Goal: Obtain resource: Obtain resource

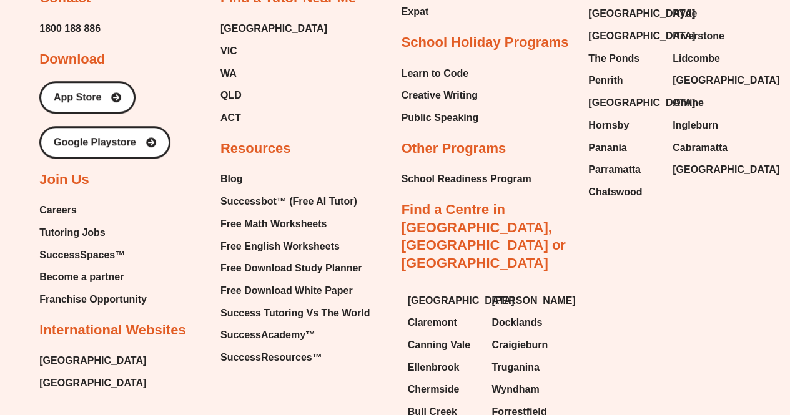
scroll to position [5186, 0]
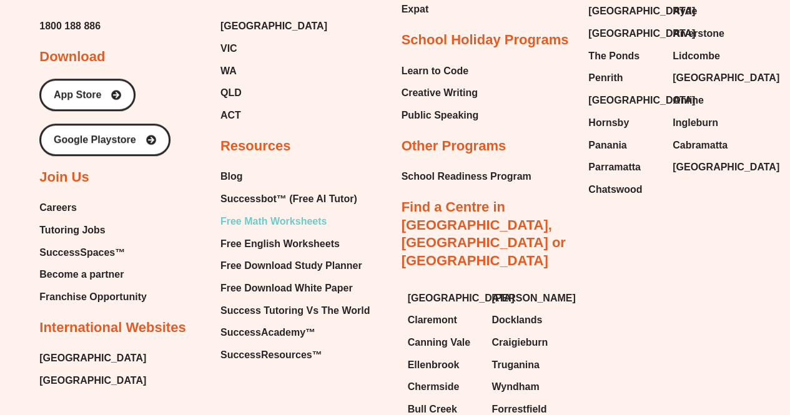
click at [304, 212] on span "Free Math Worksheets" at bounding box center [273, 221] width 106 height 19
click at [236, 212] on span "Free Math Worksheets" at bounding box center [273, 221] width 106 height 19
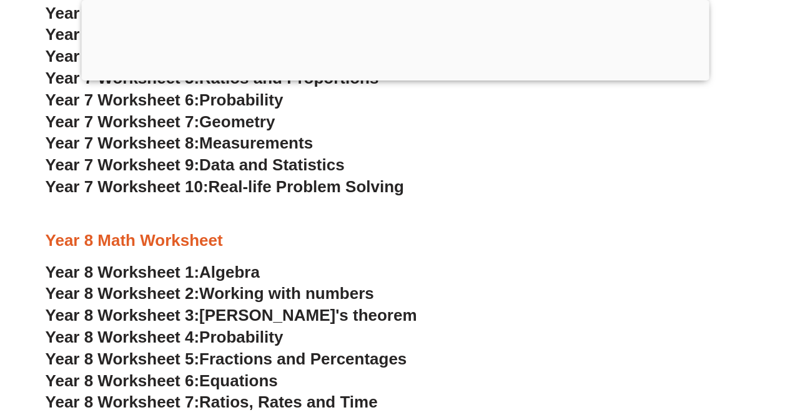
scroll to position [4000, 0]
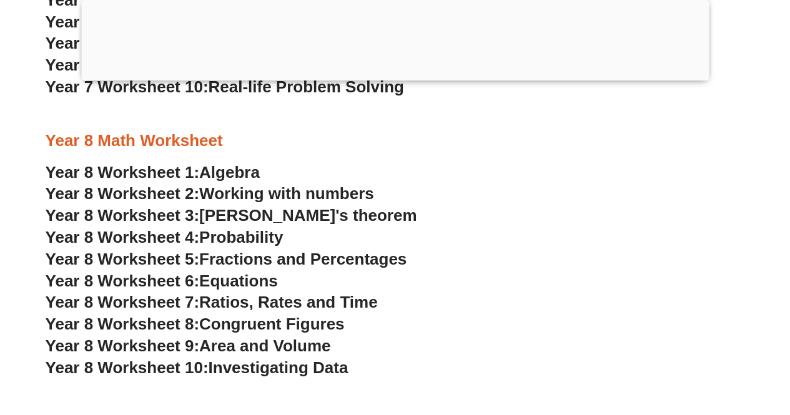
click at [203, 243] on span "Probability" at bounding box center [241, 237] width 84 height 19
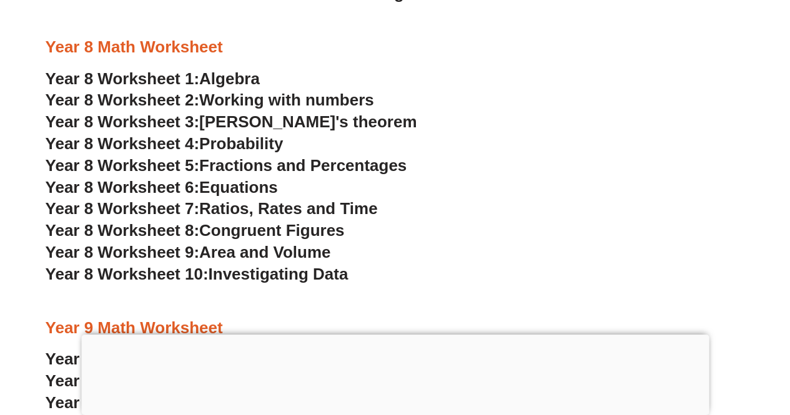
scroll to position [3816, 0]
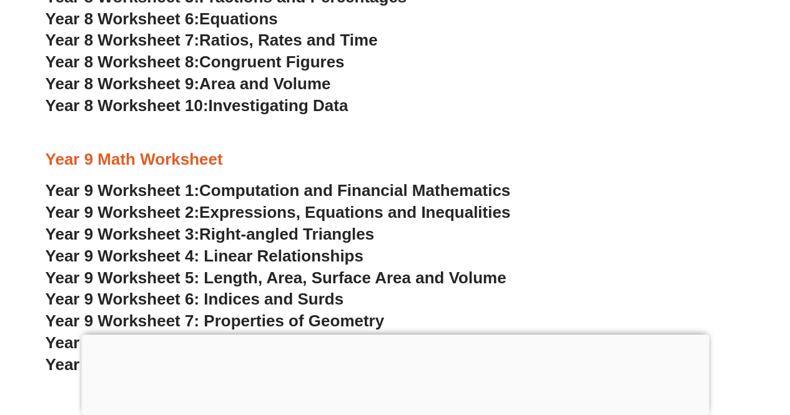
click at [232, 100] on span "Investigating Data" at bounding box center [278, 105] width 140 height 19
